Goal: Task Accomplishment & Management: Use online tool/utility

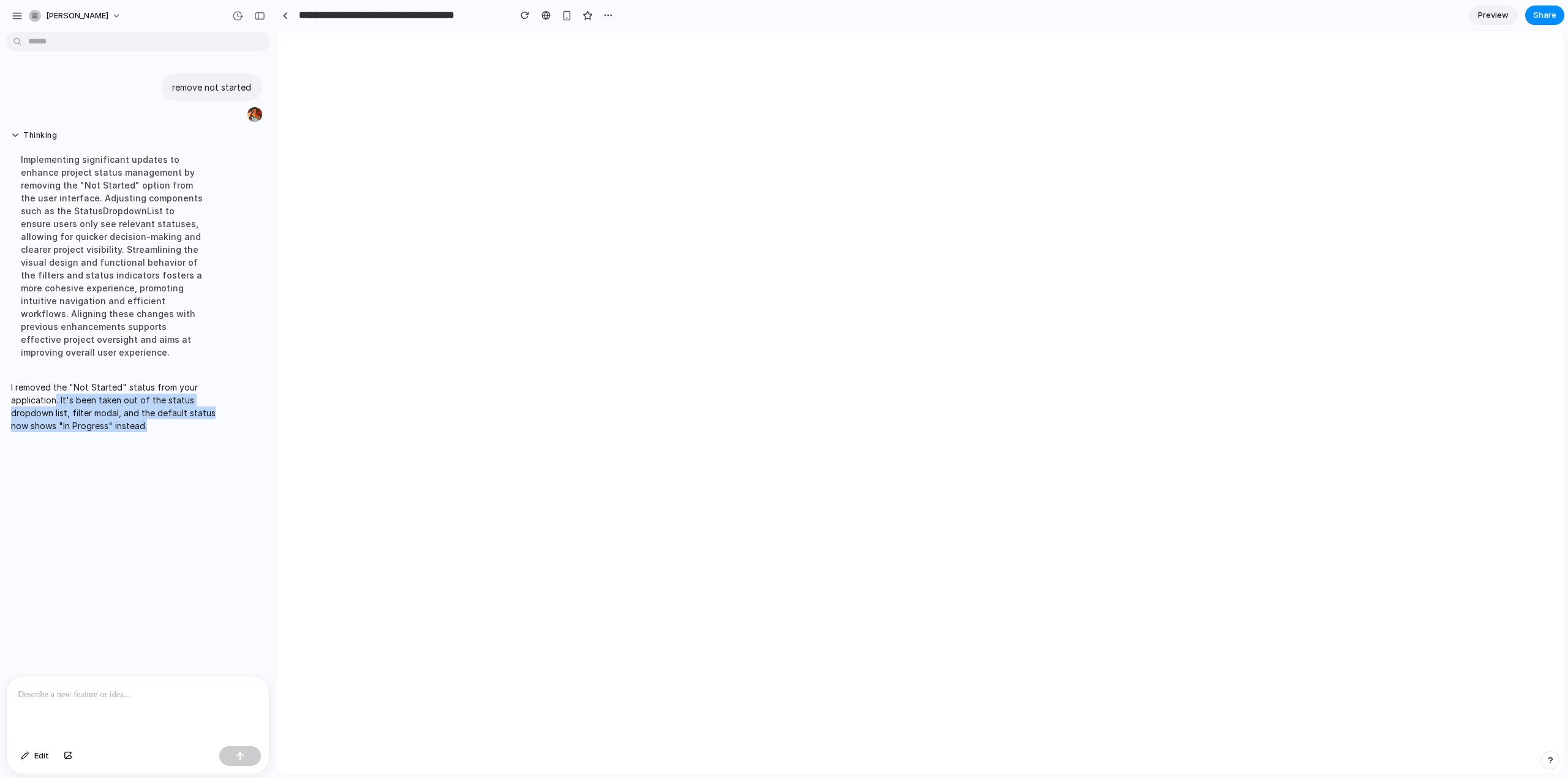
drag, startPoint x: 54, startPoint y: 386, endPoint x: 157, endPoint y: 430, distance: 112.0
click at [157, 430] on div "remove not started Thinking Implementing significant updates to enhance project…" at bounding box center [134, 356] width 268 height 639
click at [157, 430] on div "remove not started Thinking . Implementing significant updates to enhance proje…" at bounding box center [134, 356] width 268 height 639
click at [111, 701] on div at bounding box center [138, 709] width 262 height 65
click at [47, 714] on div at bounding box center [138, 709] width 262 height 65
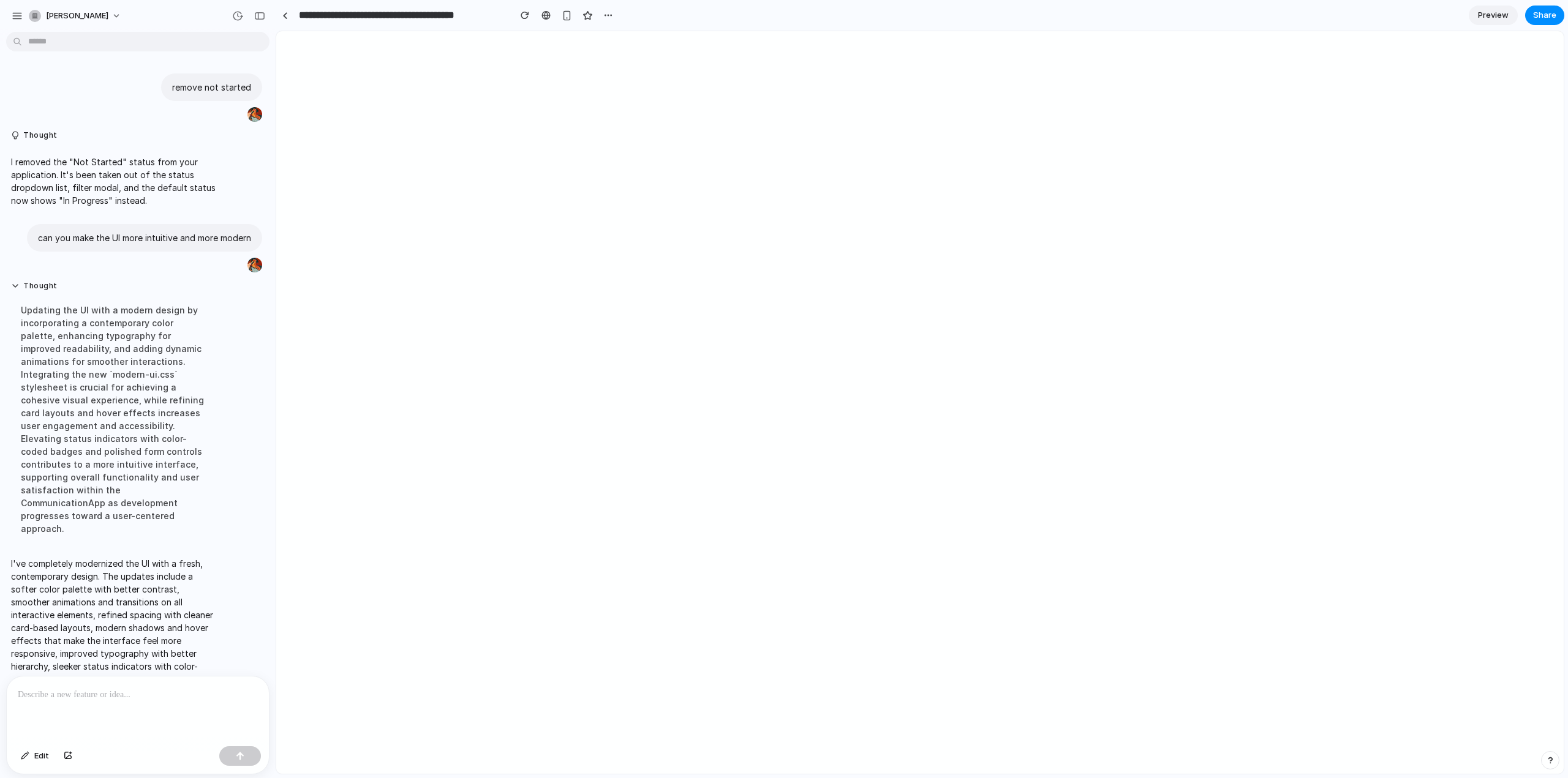
scroll to position [40, 0]
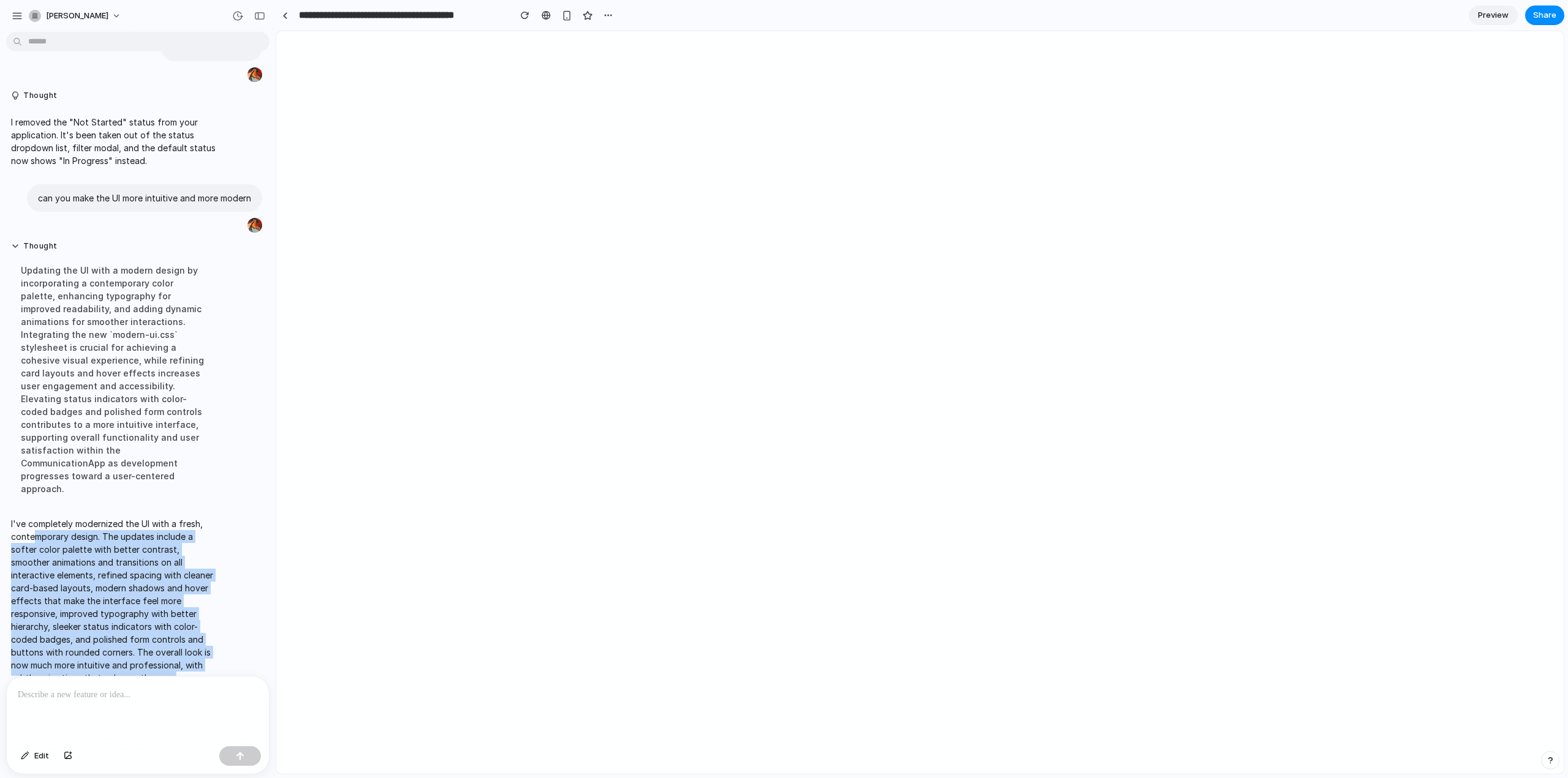
drag, startPoint x: 34, startPoint y: 494, endPoint x: 188, endPoint y: 655, distance: 222.8
click at [188, 655] on p "I've completely modernized the UI with a fresh, contemporary design. The update…" at bounding box center [113, 607] width 204 height 180
